Goal: Task Accomplishment & Management: Manage account settings

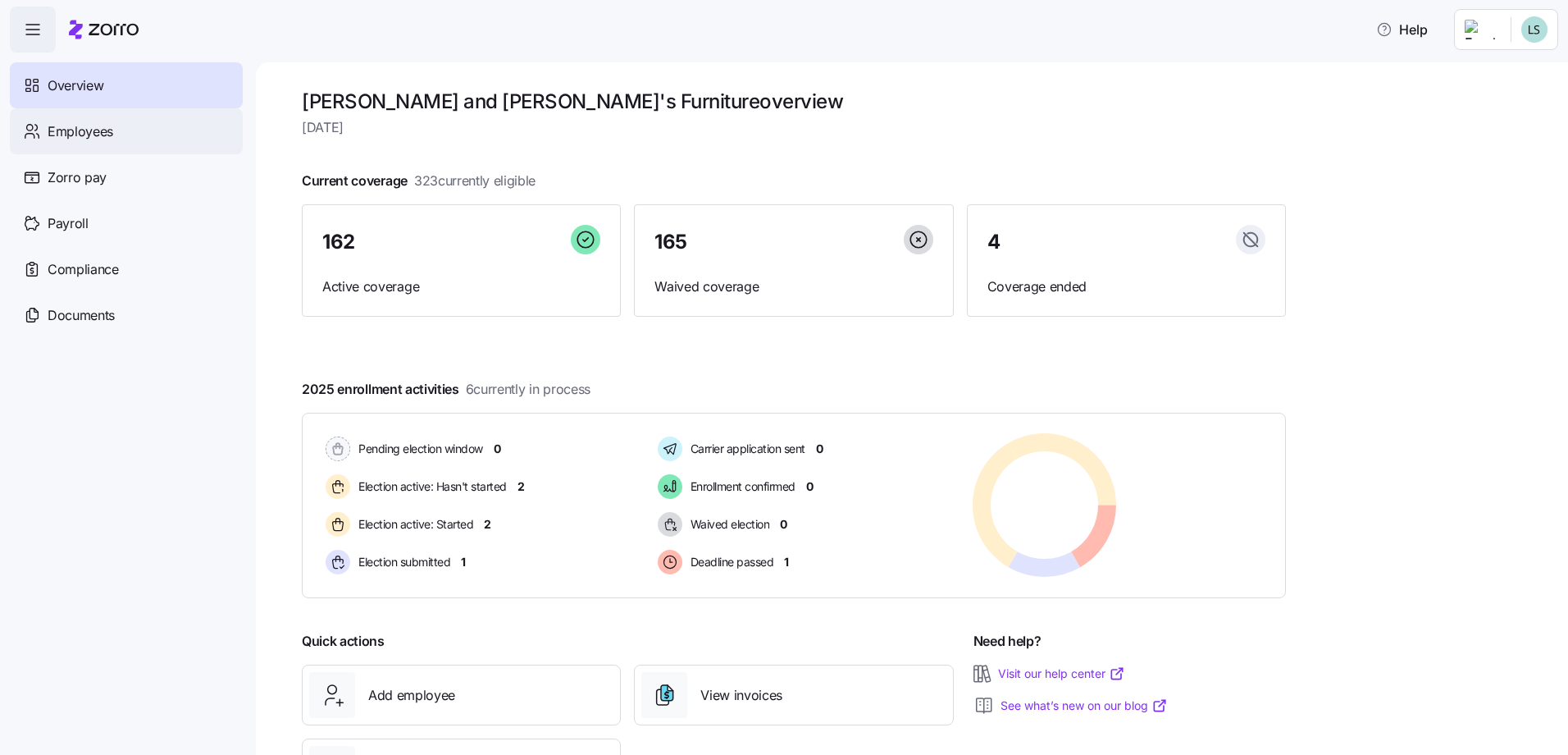
drag, startPoint x: 96, startPoint y: 138, endPoint x: 143, endPoint y: 145, distance: 47.5
click at [96, 137] on span "Employees" at bounding box center [81, 131] width 66 height 21
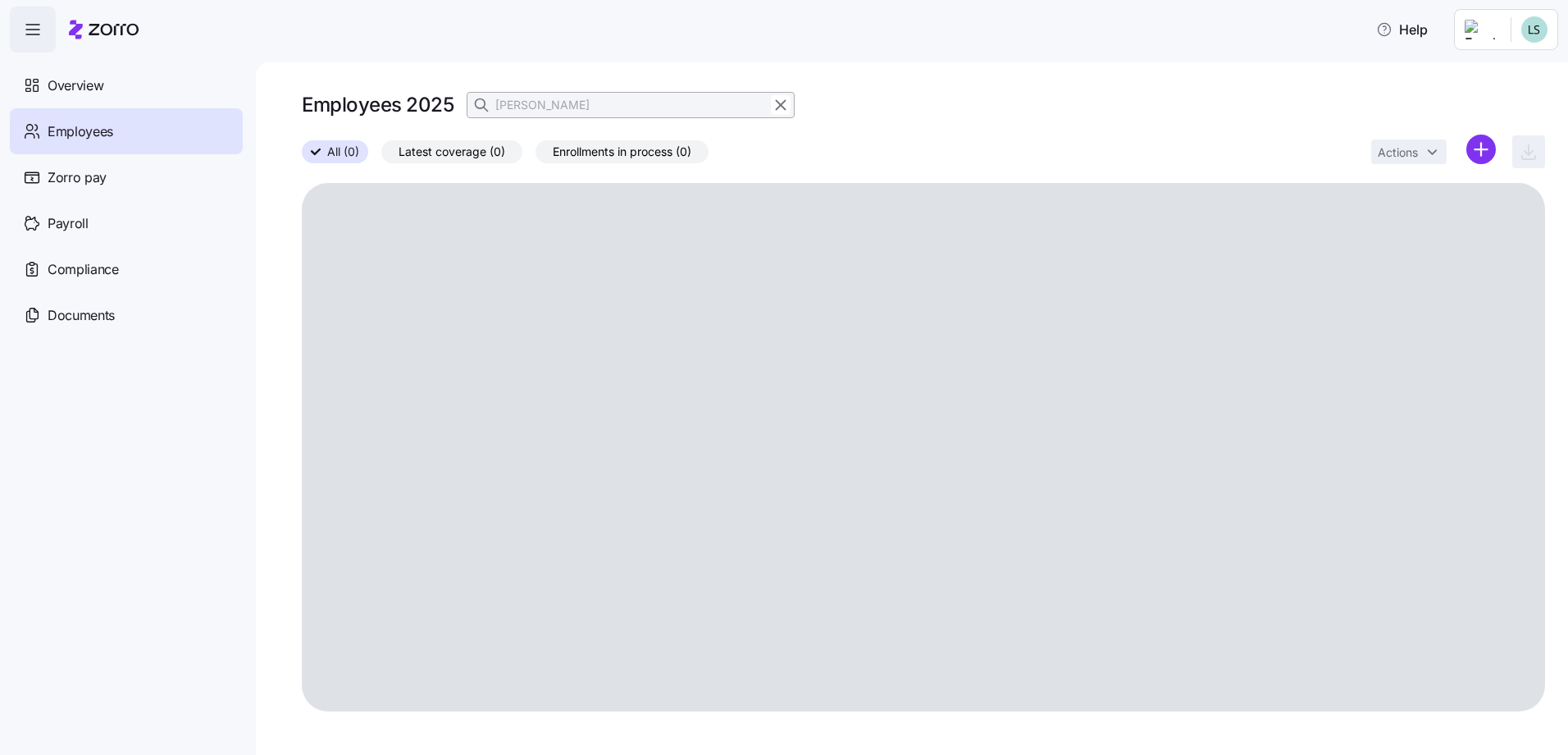
click at [298, 144] on div "Employees 2025 winget All (0) Latest coverage (0) Enrollments in process (0) Ac…" at bounding box center [912, 409] width 1312 height 692
click at [576, 105] on input "winget" at bounding box center [630, 104] width 328 height 26
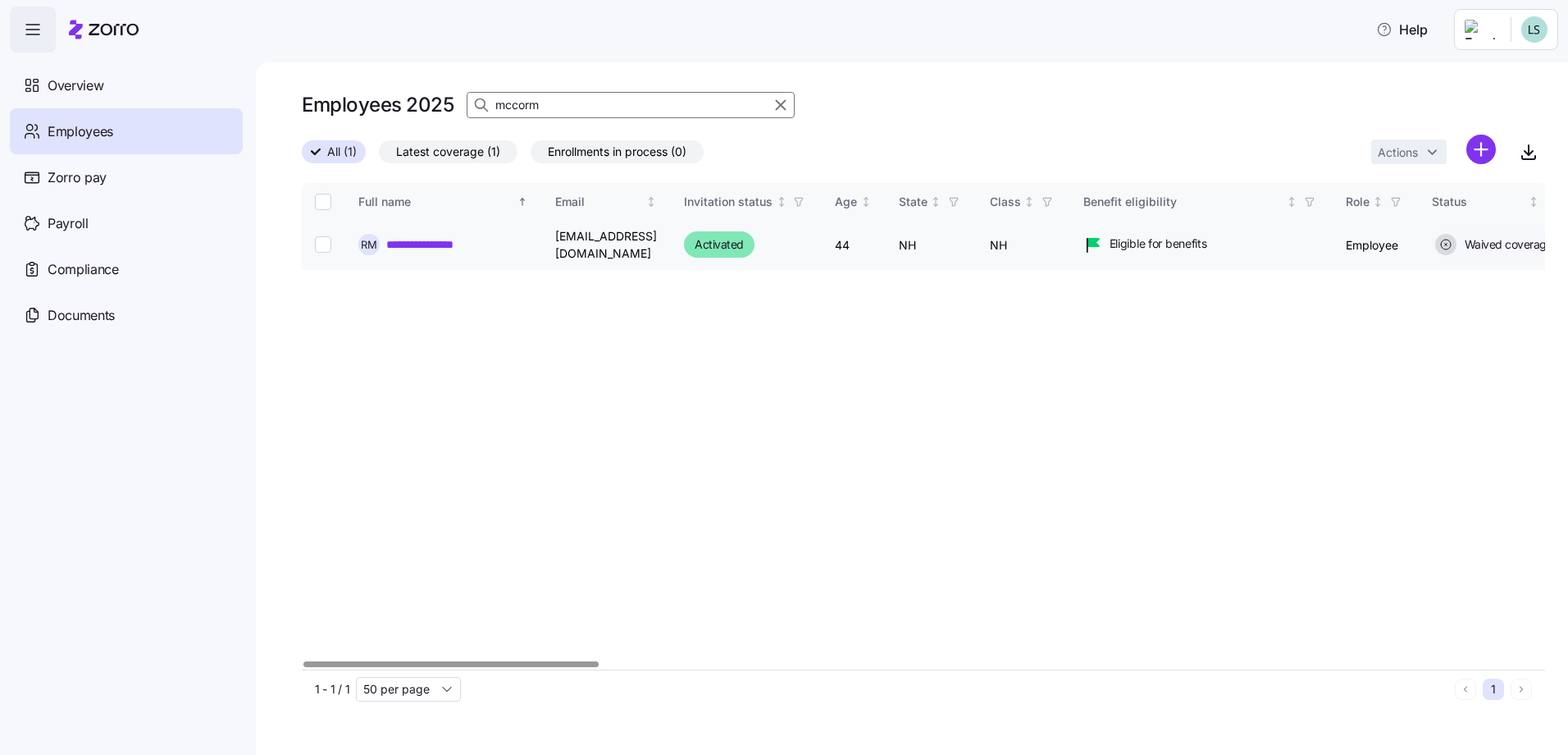
type input "mccorm"
click at [453, 242] on link "**********" at bounding box center [449, 245] width 126 height 17
click at [450, 247] on link "**********" at bounding box center [449, 245] width 126 height 17
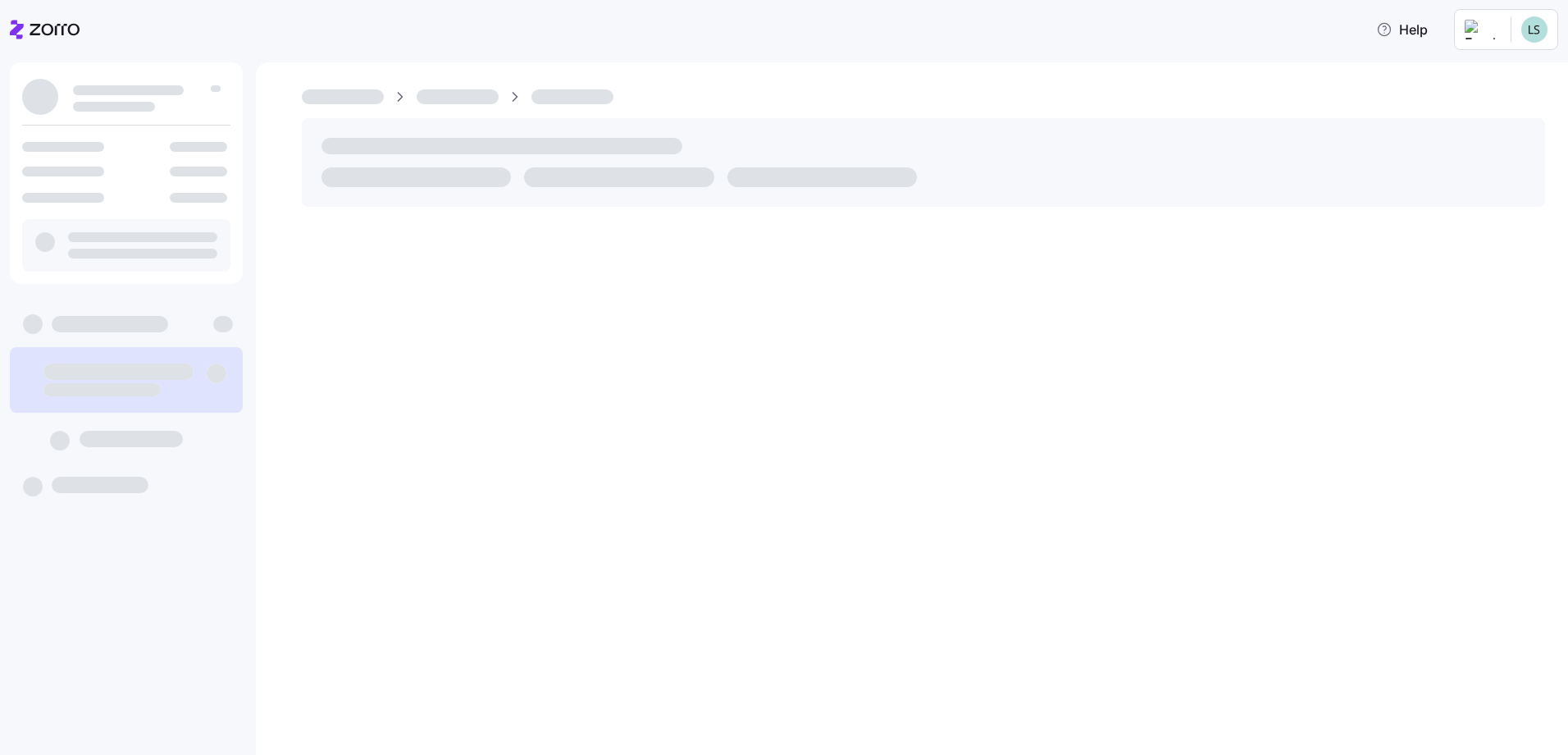
click at [451, 239] on div at bounding box center [912, 409] width 1312 height 692
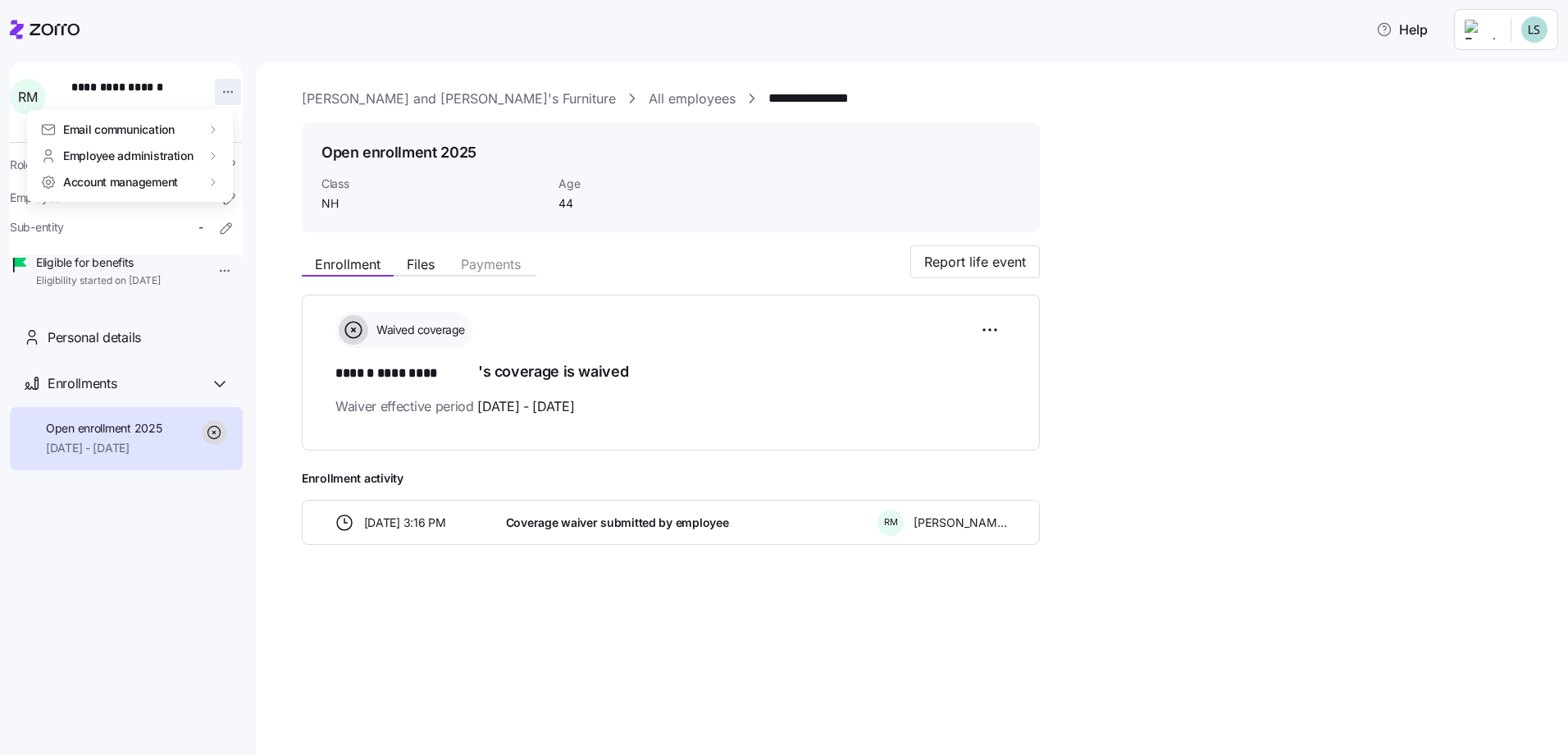
click at [229, 86] on html "**********" at bounding box center [784, 372] width 1568 height 745
click at [296, 159] on div "Terminate employee" at bounding box center [293, 157] width 109 height 18
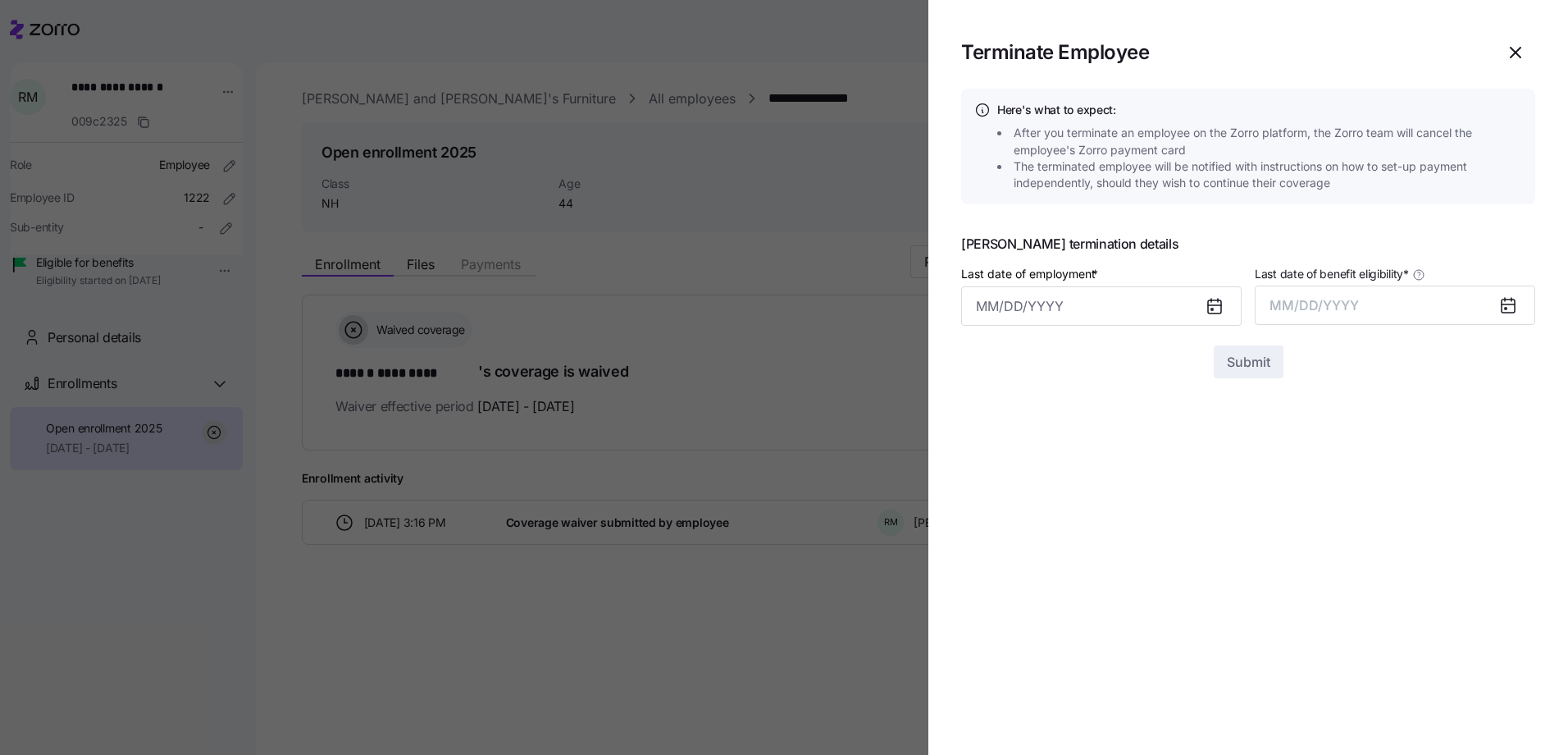
click at [1208, 304] on icon at bounding box center [1214, 306] width 13 height 13
click at [1007, 309] on input "Last date of employment *" at bounding box center [1102, 306] width 280 height 40
click at [1158, 445] on button "5" at bounding box center [1156, 442] width 40 height 40
type input "September 5, 2025"
click at [1501, 307] on icon at bounding box center [1508, 305] width 20 height 20
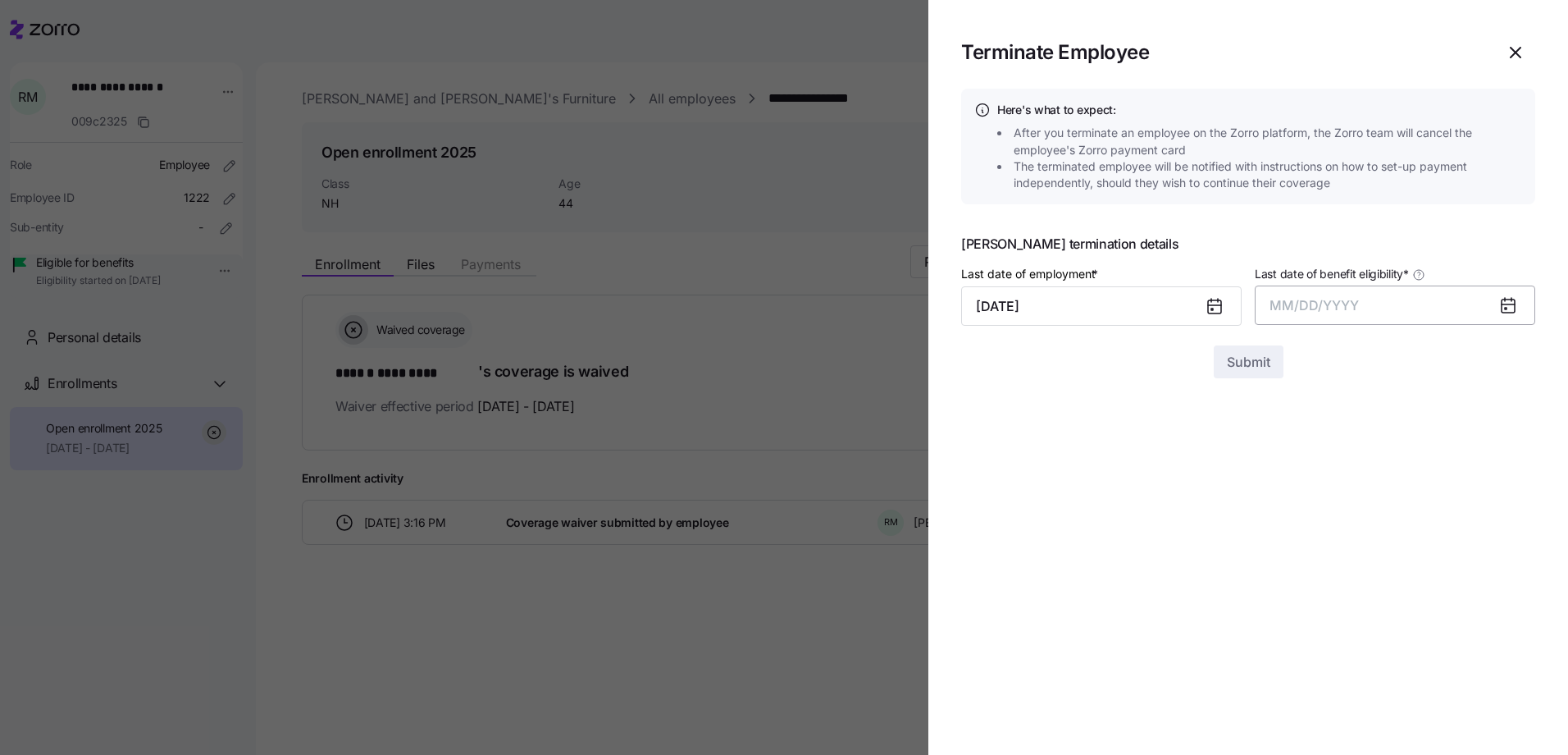
click at [1341, 320] on button "MM/DD/YYYY" at bounding box center [1395, 305] width 280 height 40
click at [1502, 490] on button "Sep" at bounding box center [1503, 489] width 93 height 40
click at [1252, 375] on button "Submit" at bounding box center [1249, 361] width 70 height 33
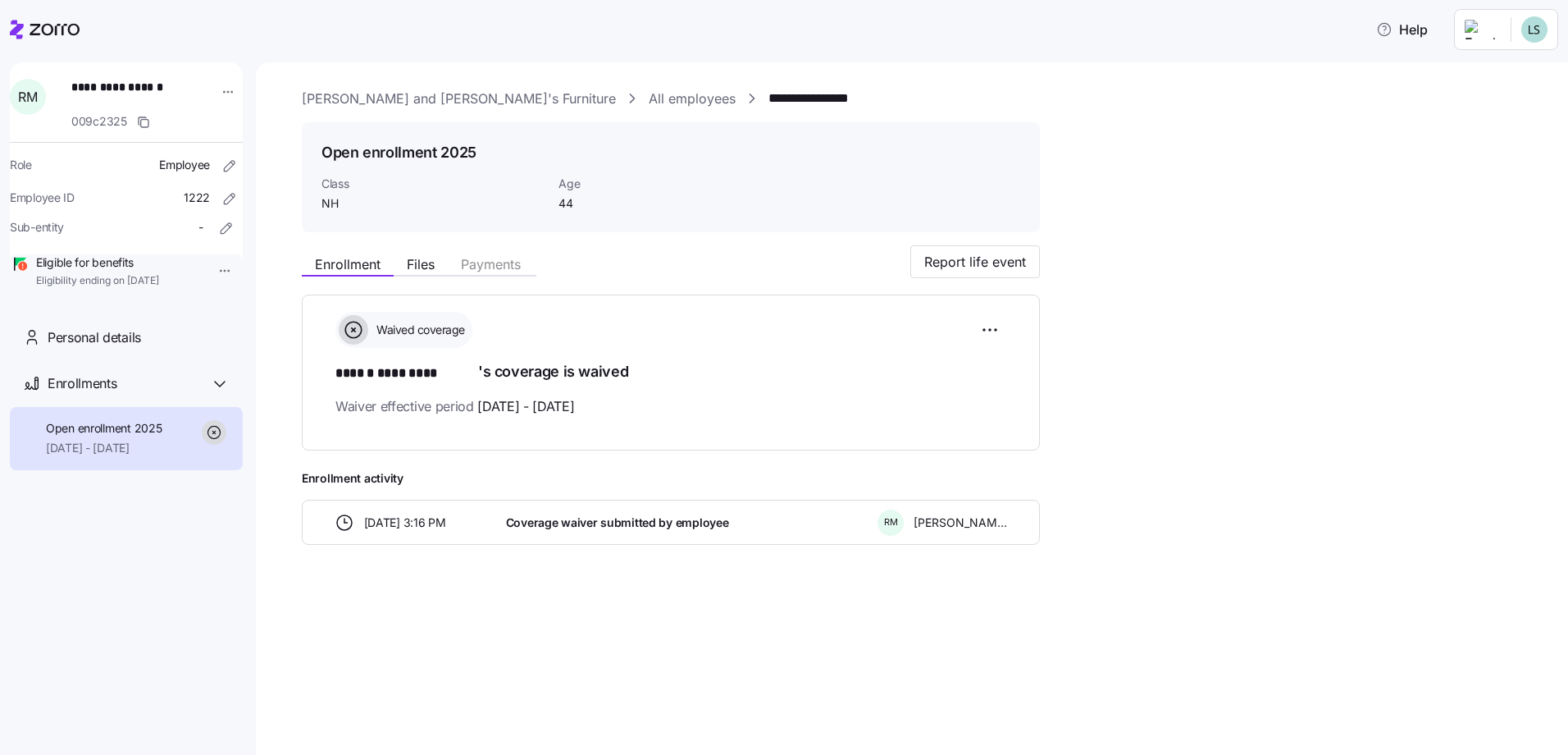
click at [649, 92] on link "All employees" at bounding box center [692, 98] width 87 height 21
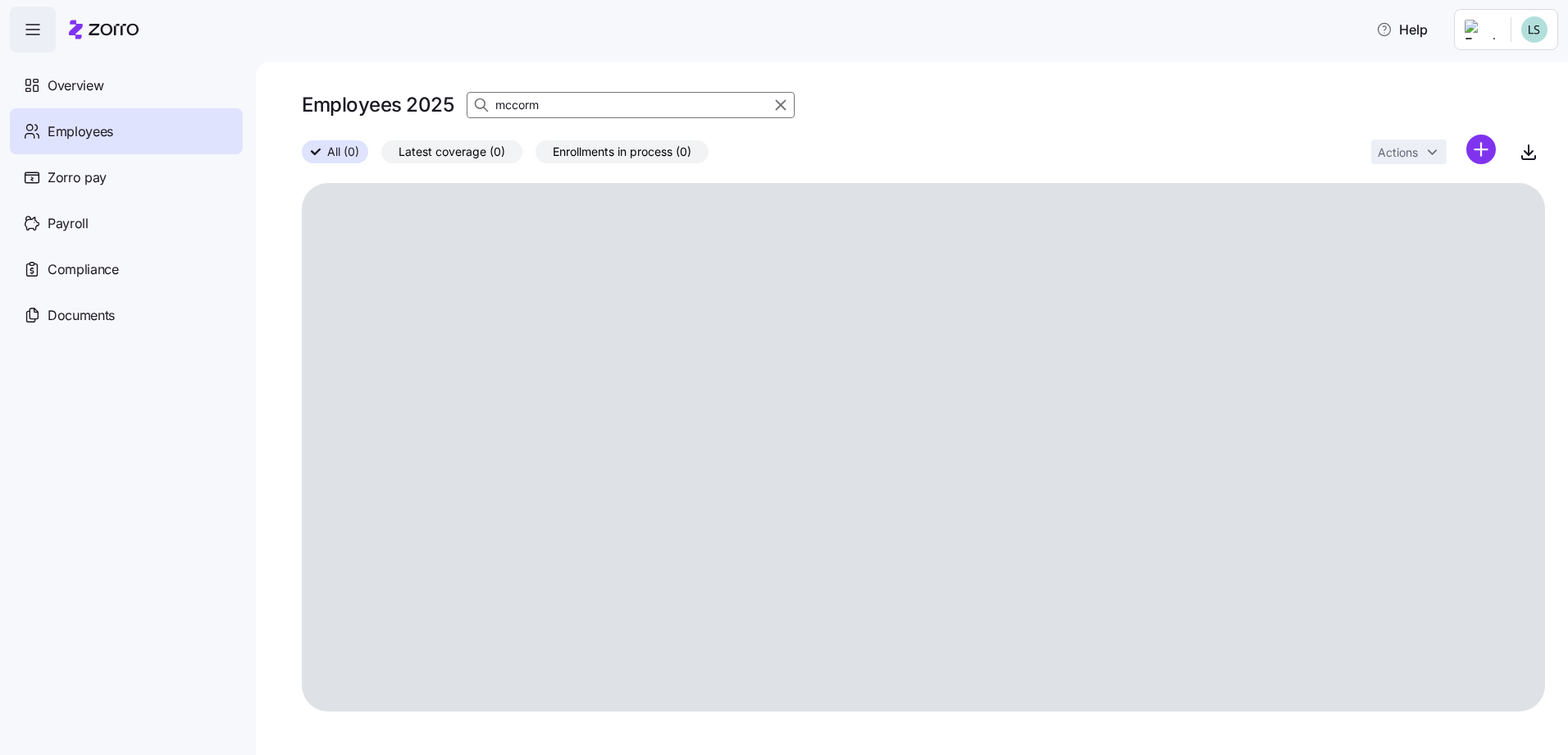
click at [546, 110] on input "mccorm" at bounding box center [630, 104] width 328 height 26
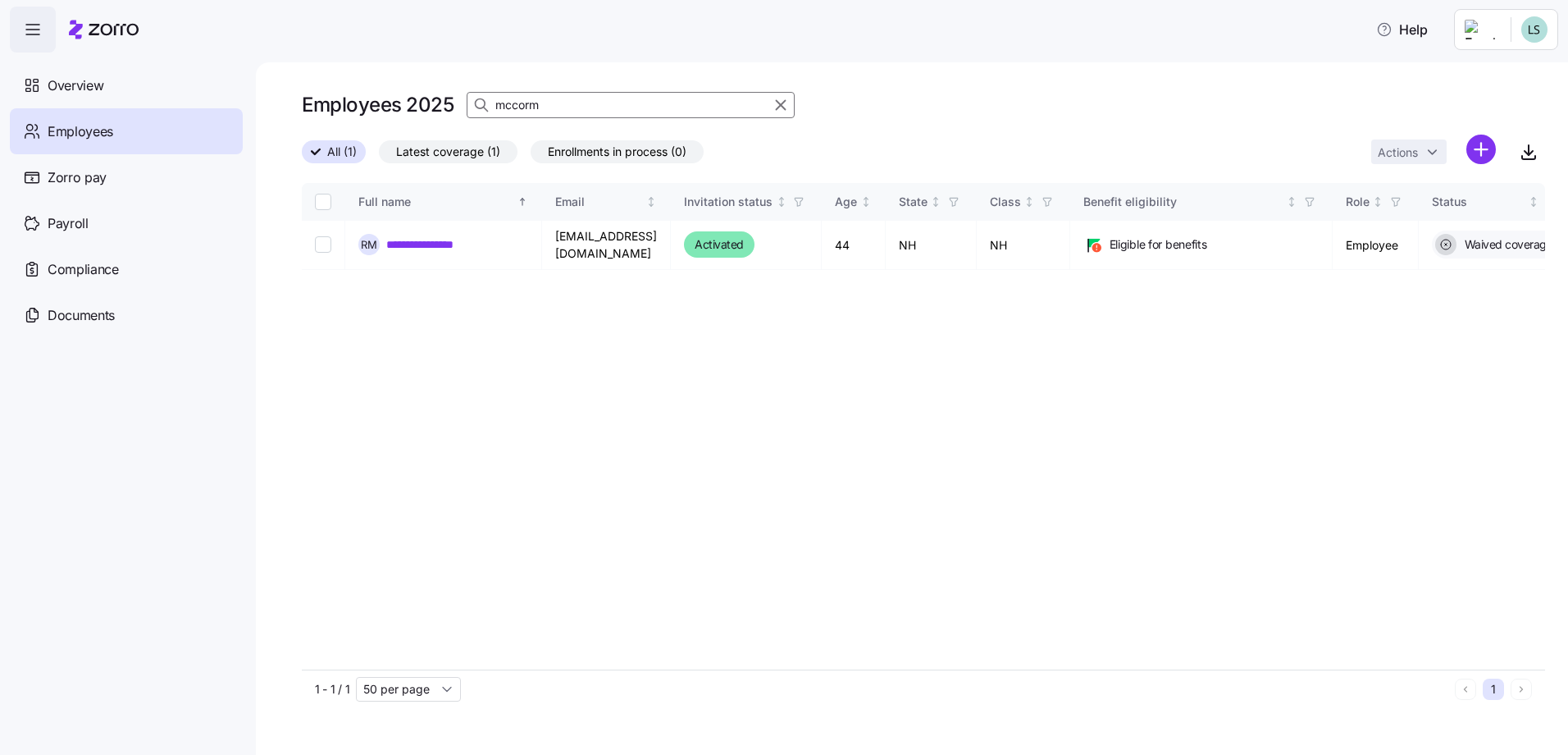
click at [546, 110] on input "mccorm" at bounding box center [630, 104] width 328 height 26
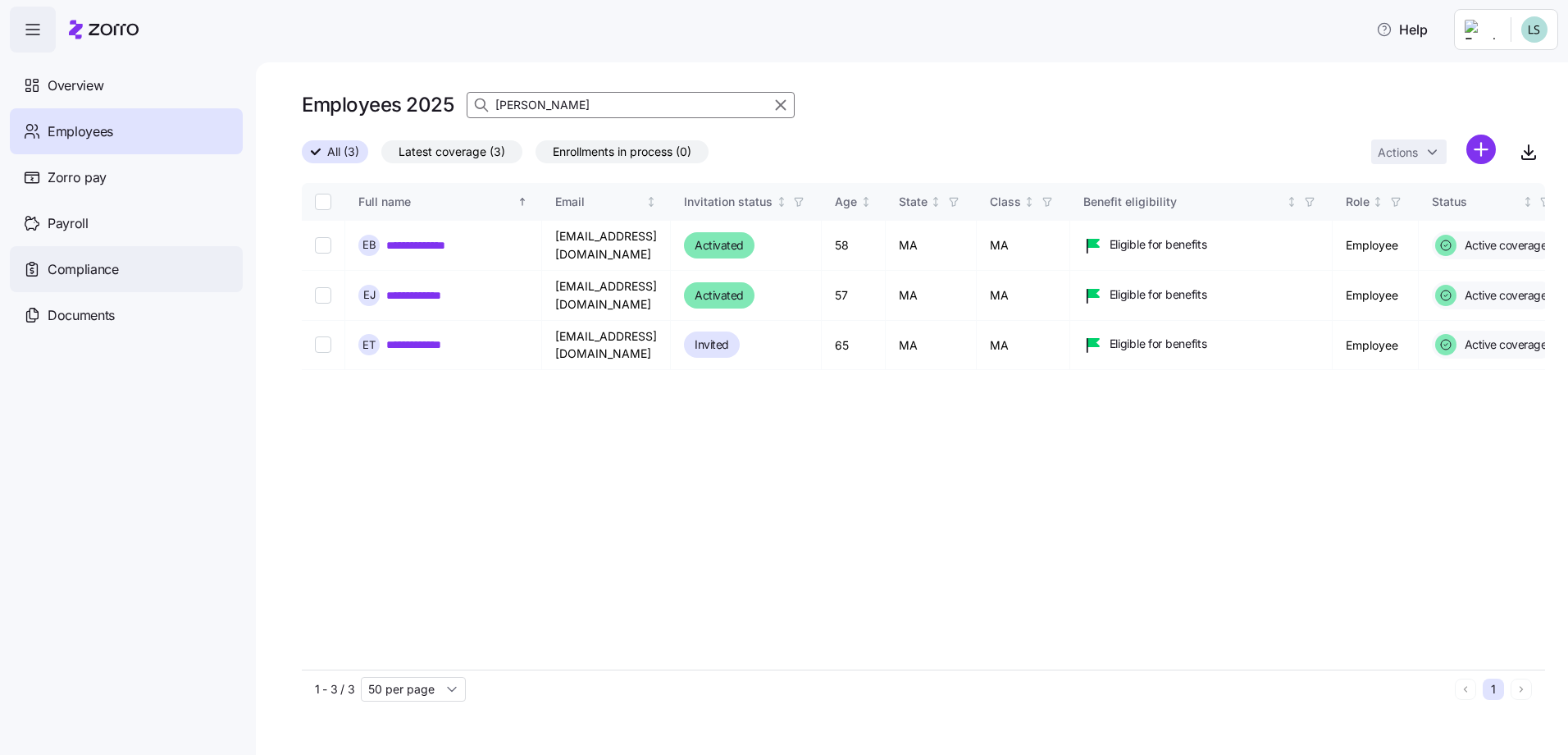
type input "ward"
click at [340, 152] on span "All (3)" at bounding box center [343, 151] width 32 height 21
click at [302, 157] on input "All (3)" at bounding box center [302, 157] width 0 height 0
click at [93, 86] on span "Overview" at bounding box center [76, 86] width 56 height 21
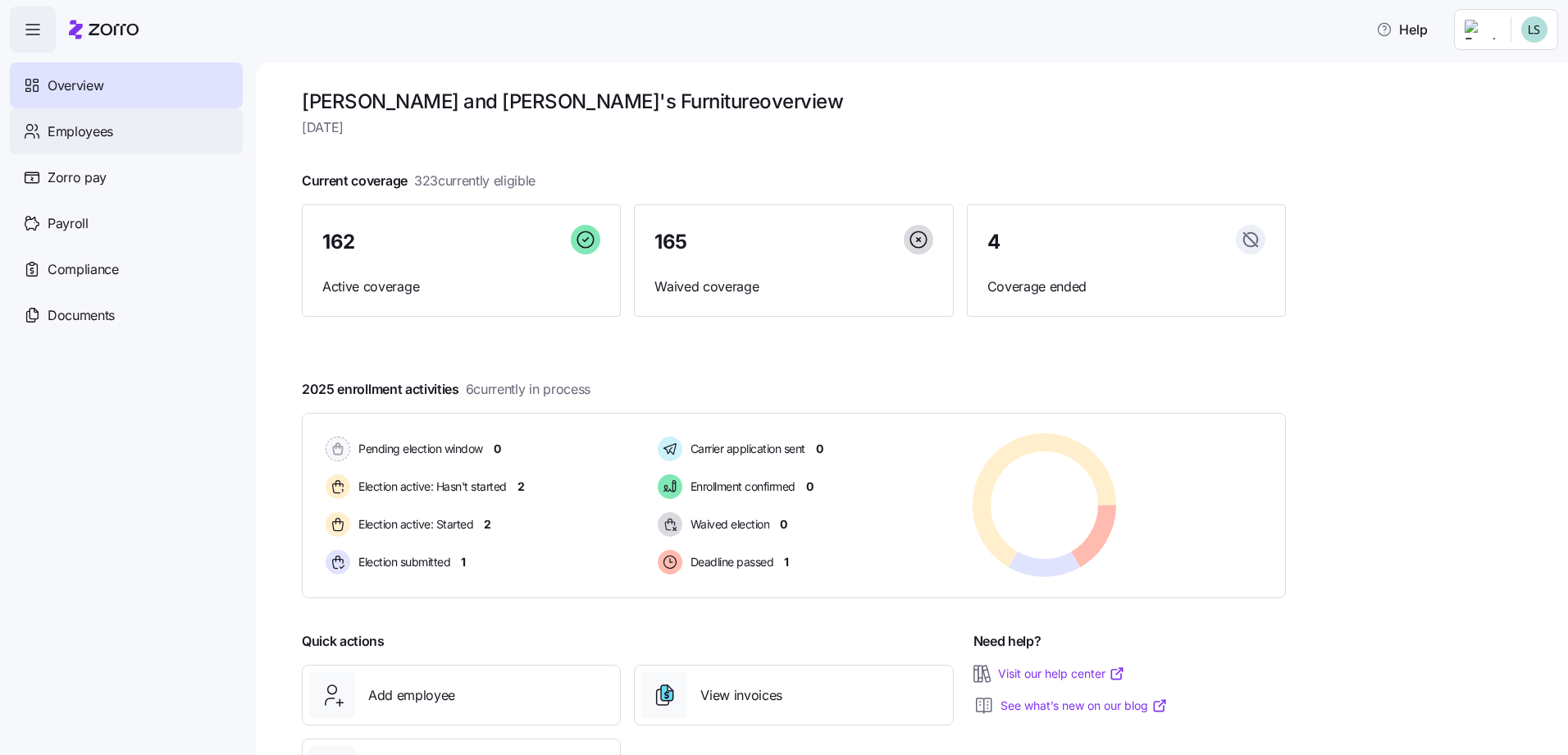
click at [110, 133] on span "Employees" at bounding box center [81, 131] width 66 height 21
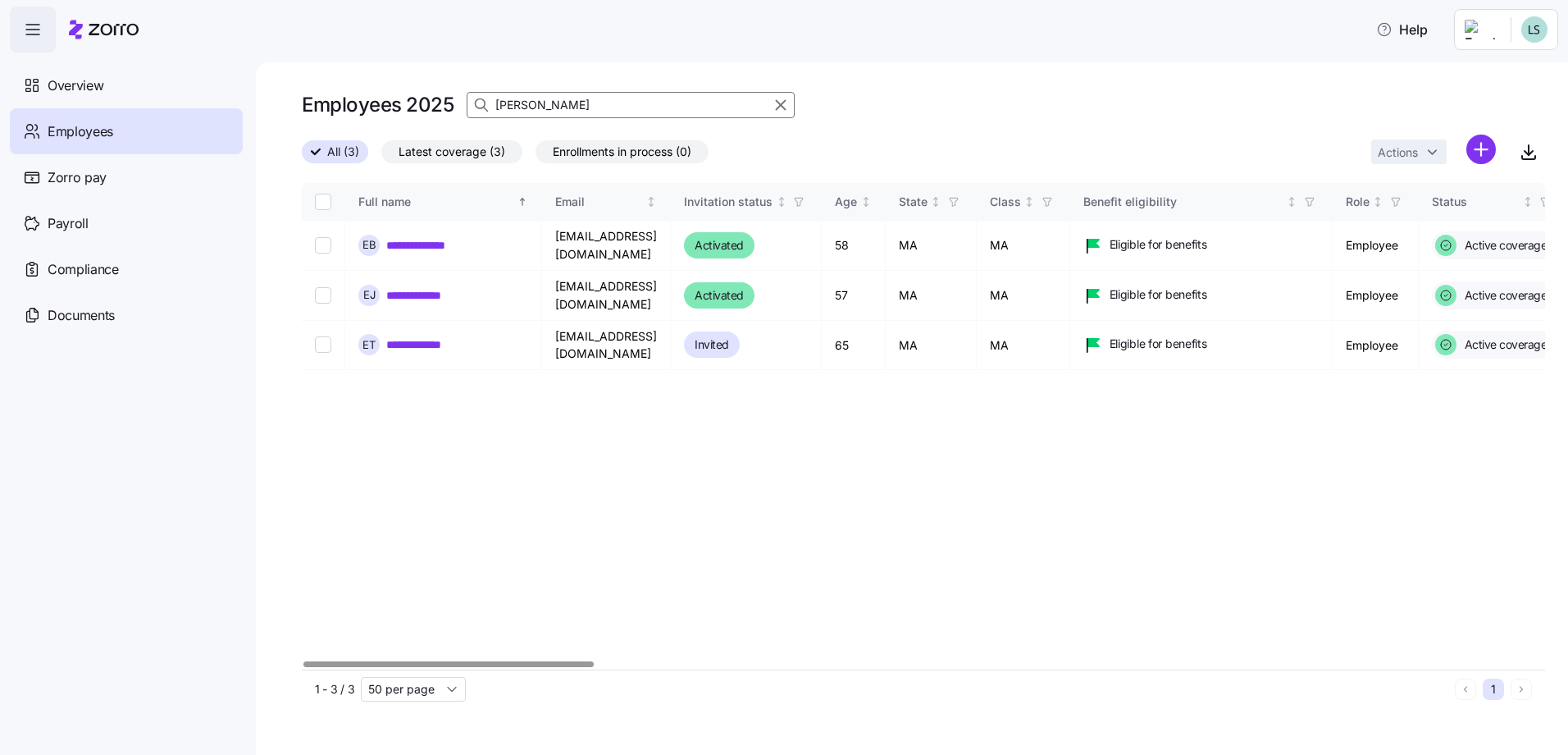
click at [538, 99] on input "ward" at bounding box center [630, 104] width 328 height 26
type input "carl"
click at [652, 153] on span "Enrollments in process (0)" at bounding box center [621, 151] width 138 height 21
click at [536, 156] on input "Enrollments in process (0)" at bounding box center [536, 156] width 0 height 0
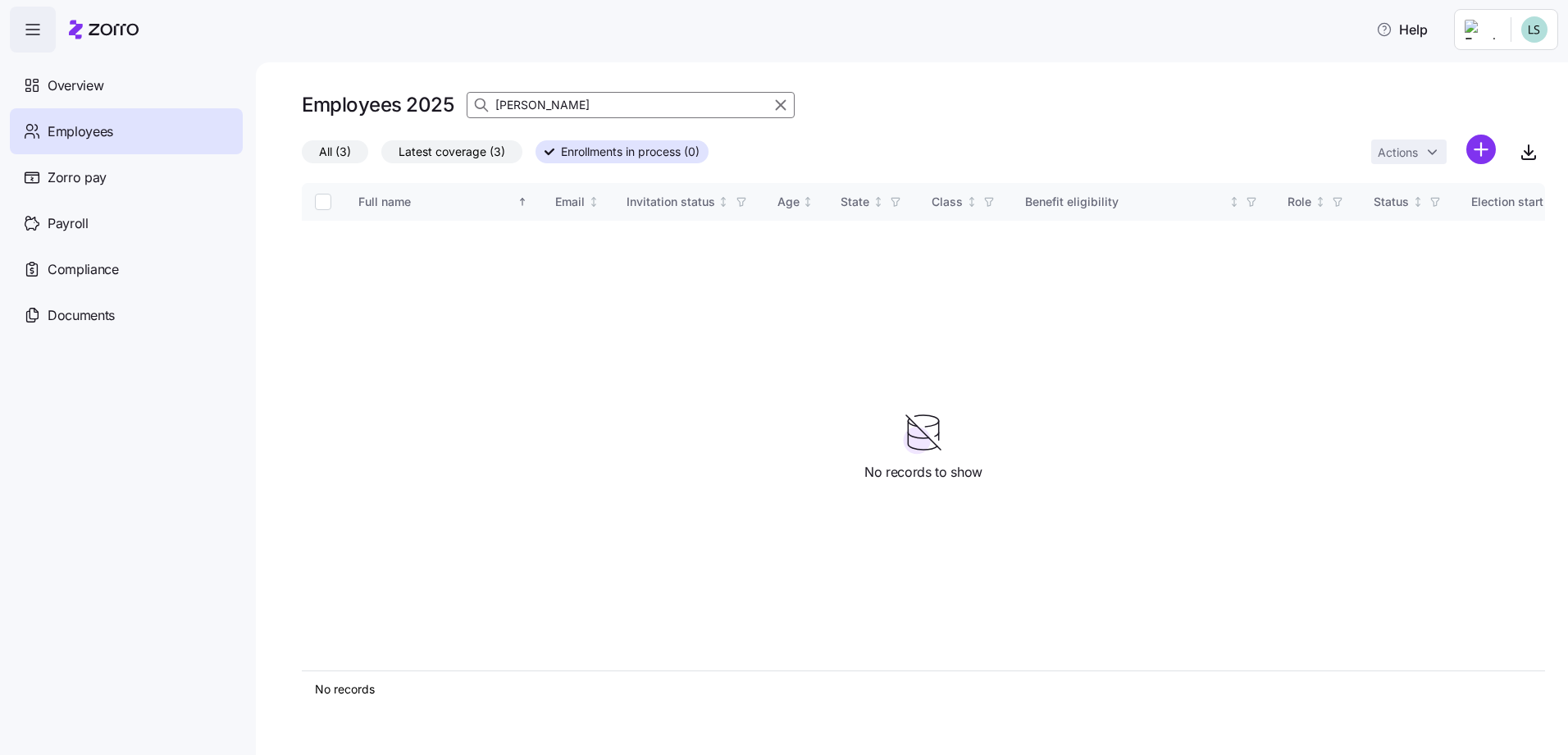
click at [461, 152] on span "Latest coverage (3)" at bounding box center [451, 151] width 106 height 21
click at [382, 156] on input "Latest coverage (3)" at bounding box center [382, 156] width 0 height 0
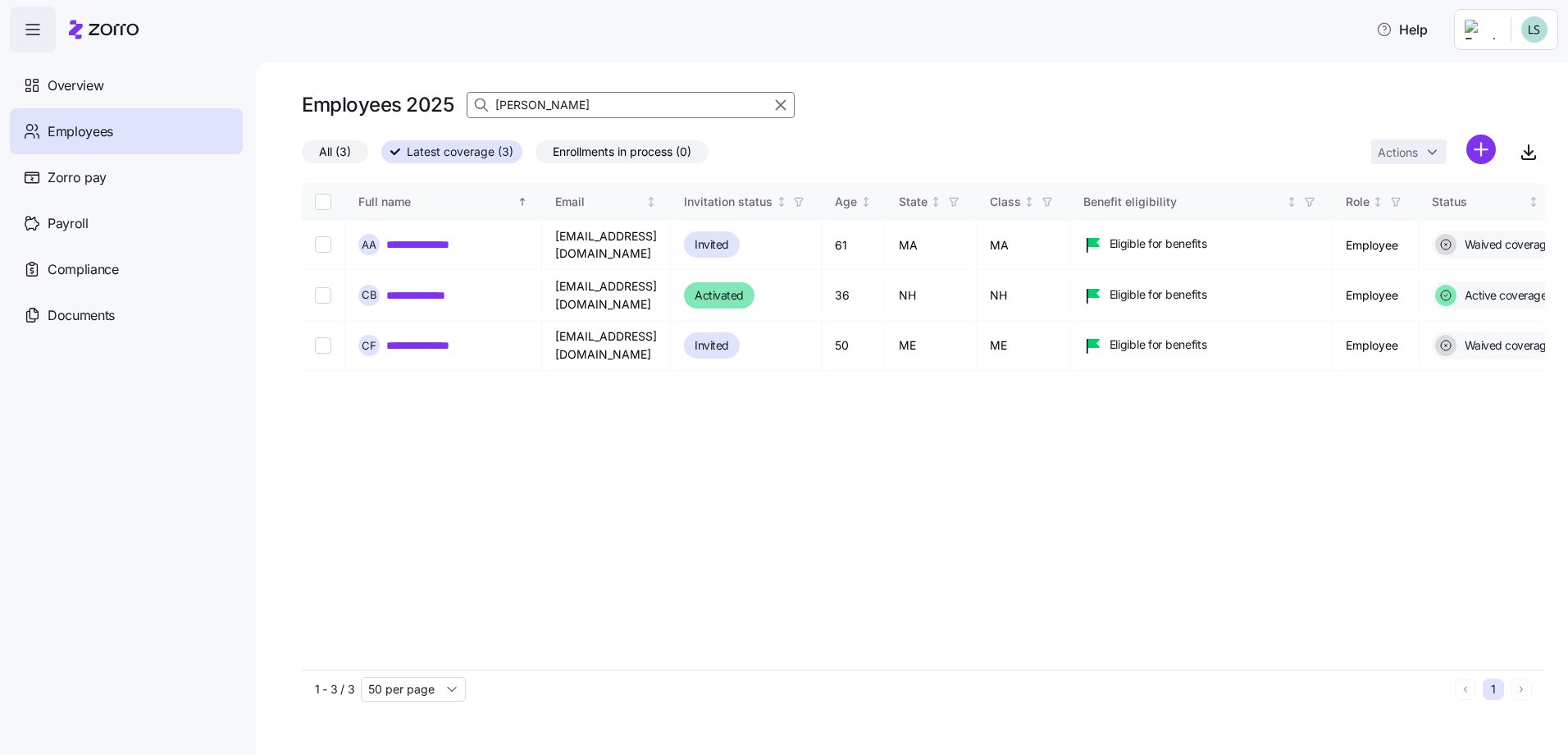
click at [353, 147] on label "All (3)" at bounding box center [335, 151] width 67 height 23
click at [302, 156] on input "All (3)" at bounding box center [302, 156] width 0 height 0
click at [80, 95] on span "Overview" at bounding box center [76, 86] width 56 height 21
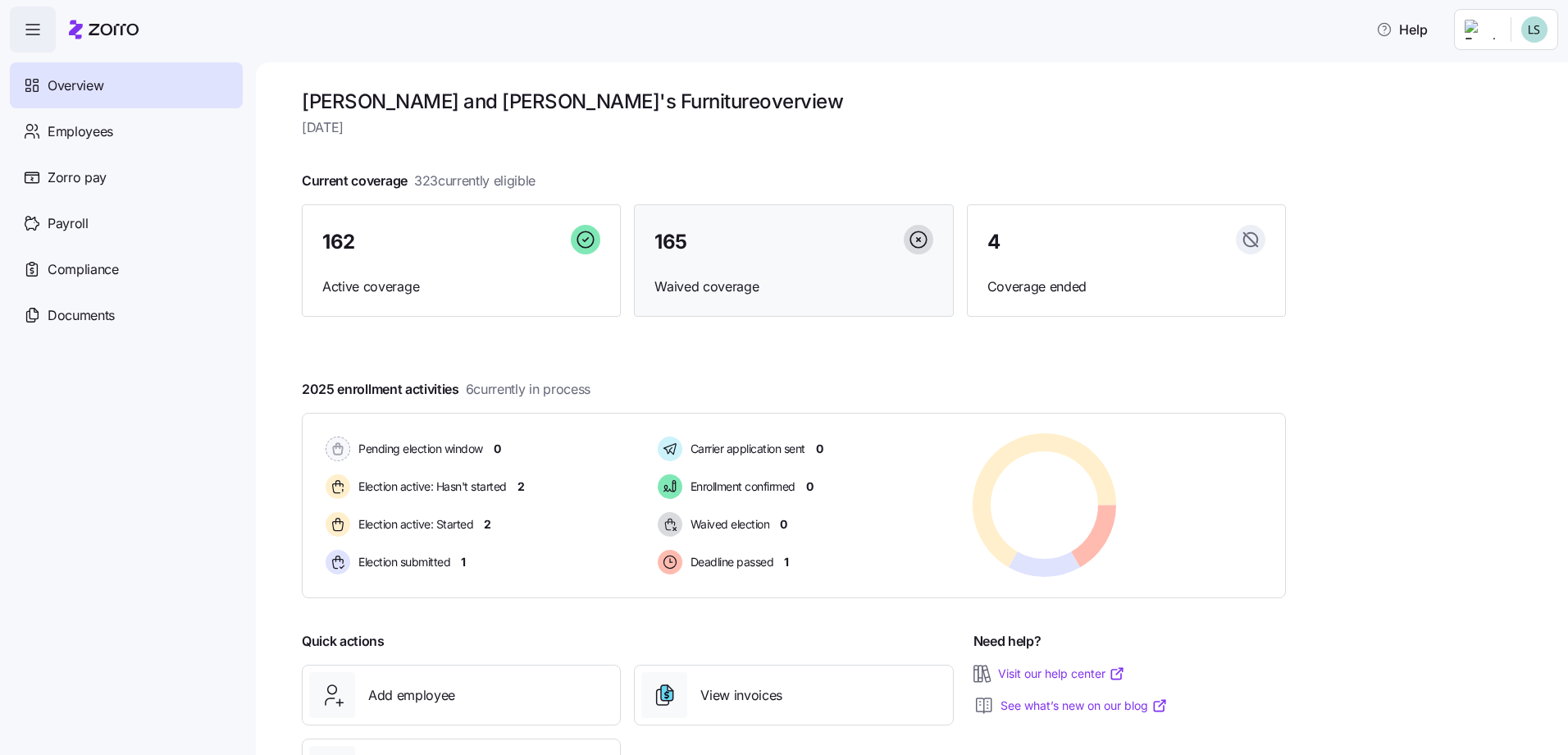
click at [689, 240] on div "165" at bounding box center [793, 242] width 278 height 35
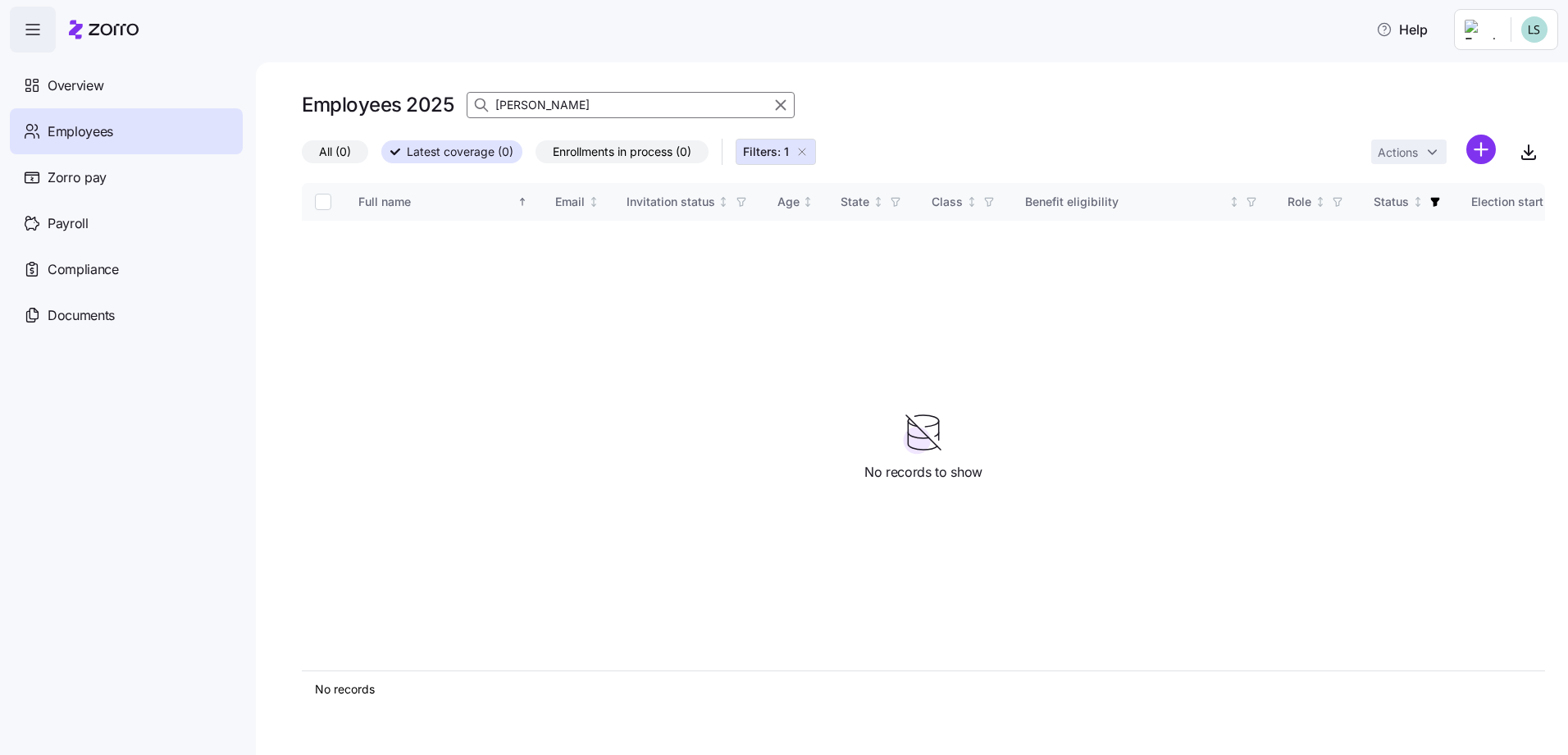
type input "ward"
click at [339, 155] on span "All (0)" at bounding box center [335, 151] width 32 height 21
click at [302, 156] on input "All (0)" at bounding box center [302, 156] width 0 height 0
click at [801, 151] on icon "button" at bounding box center [801, 151] width 13 height 13
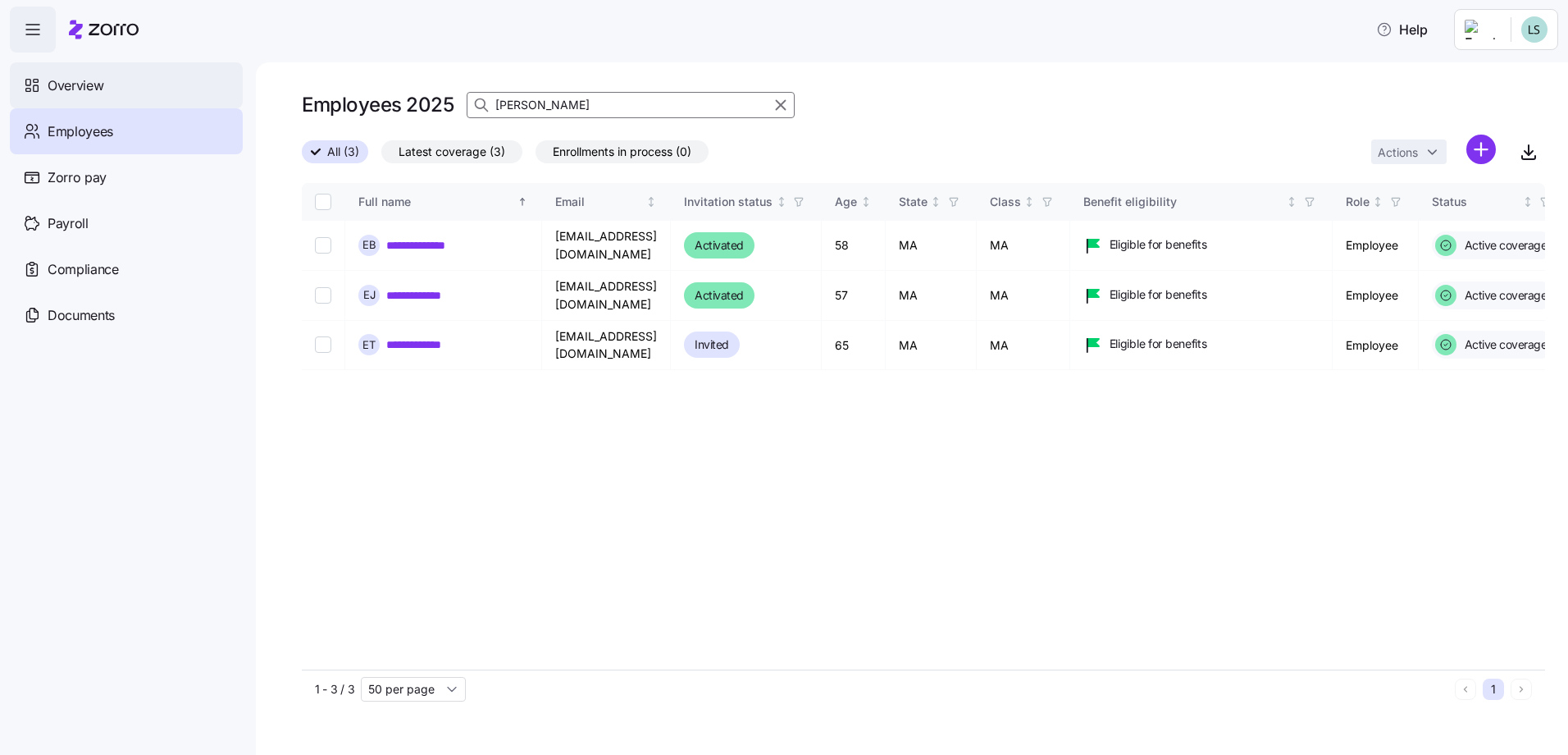
click at [99, 101] on div "Overview" at bounding box center [126, 86] width 233 height 46
click at [81, 86] on span "Overview" at bounding box center [76, 86] width 56 height 21
click at [31, 83] on icon at bounding box center [32, 86] width 18 height 20
